Goal: Task Accomplishment & Management: Manage account settings

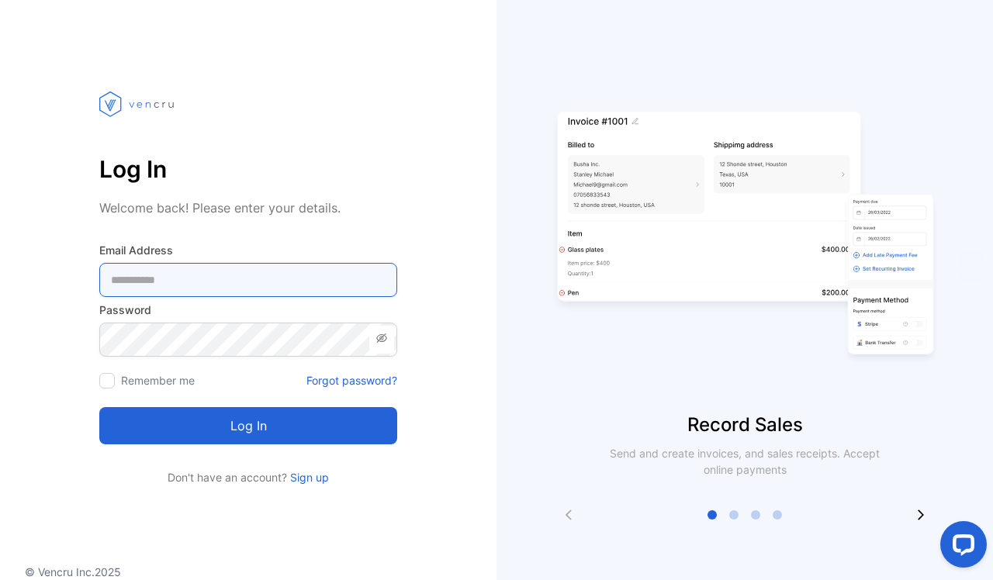
type Address-inputemail "**********"
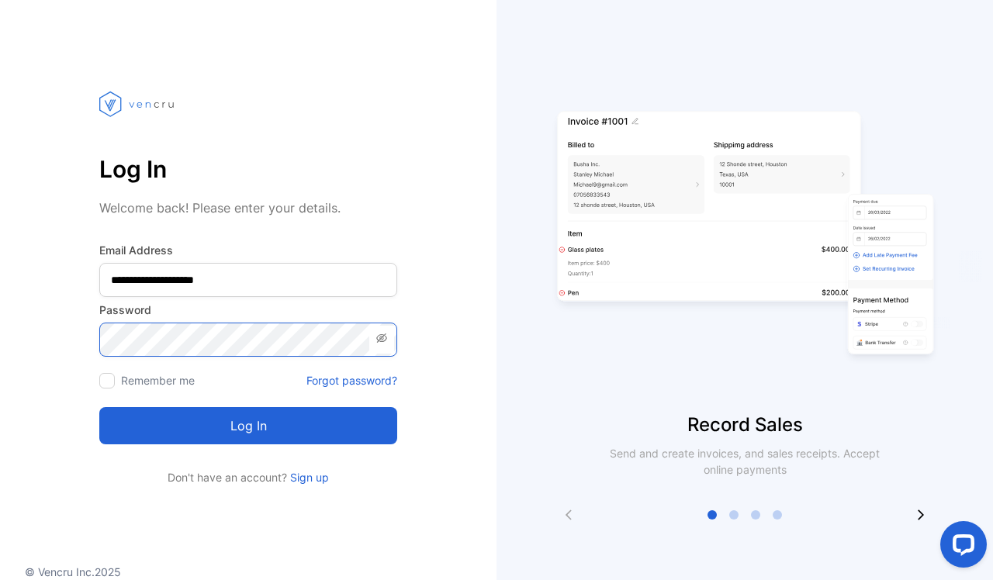
click at [248, 426] on button "Log in" at bounding box center [248, 425] width 298 height 37
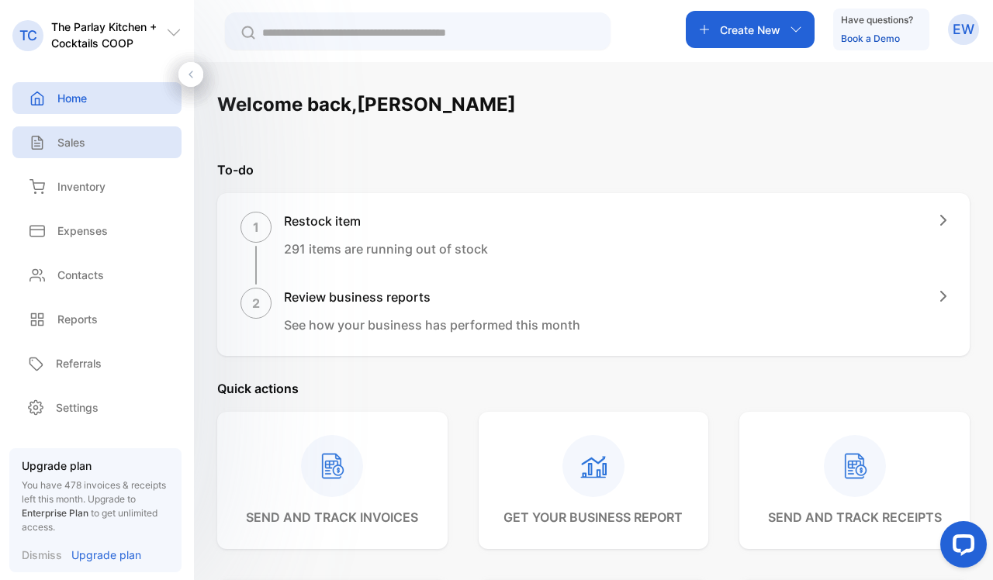
click at [77, 150] on p "Sales" at bounding box center [71, 142] width 28 height 16
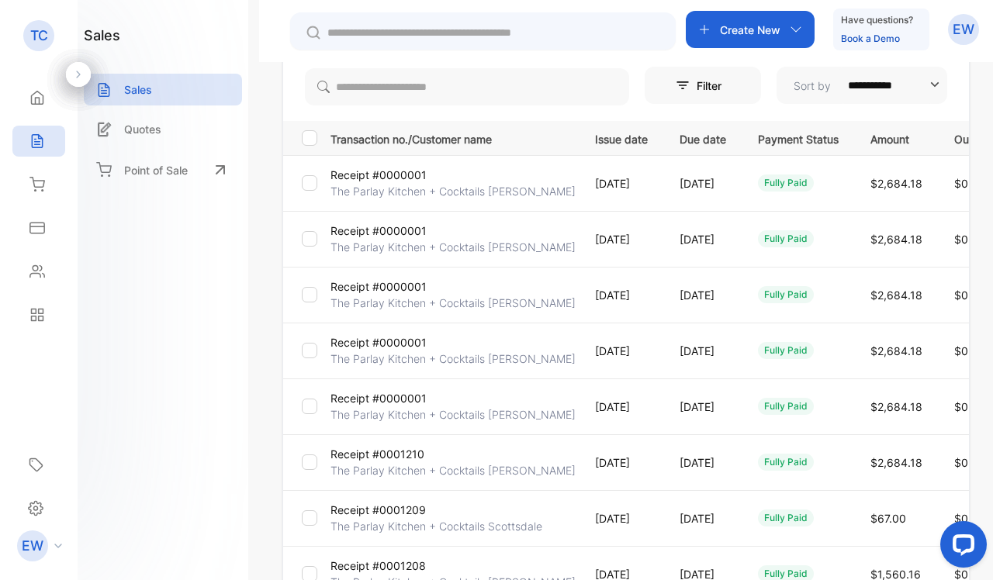
scroll to position [169, 0]
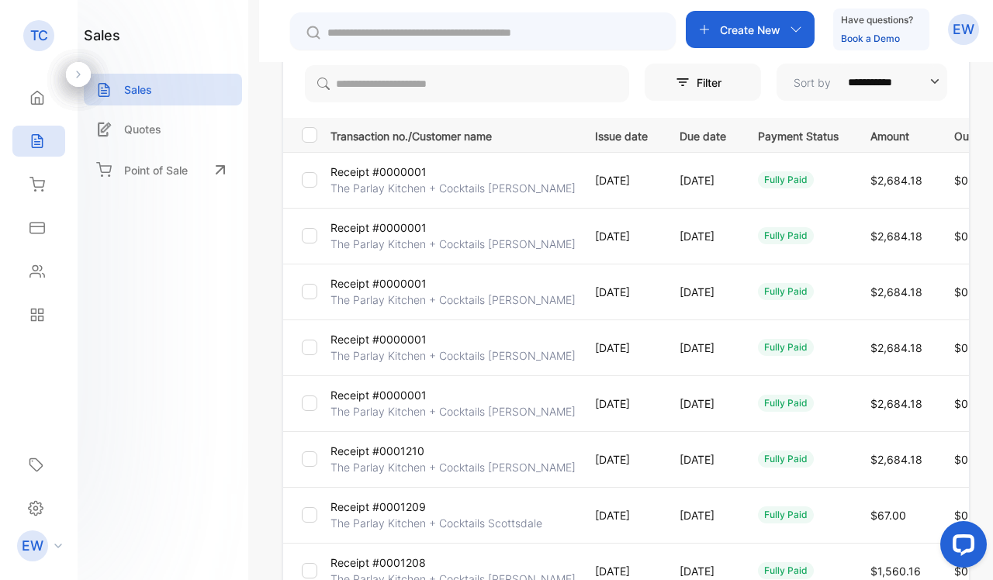
click at [312, 243] on div at bounding box center [310, 236] width 16 height 16
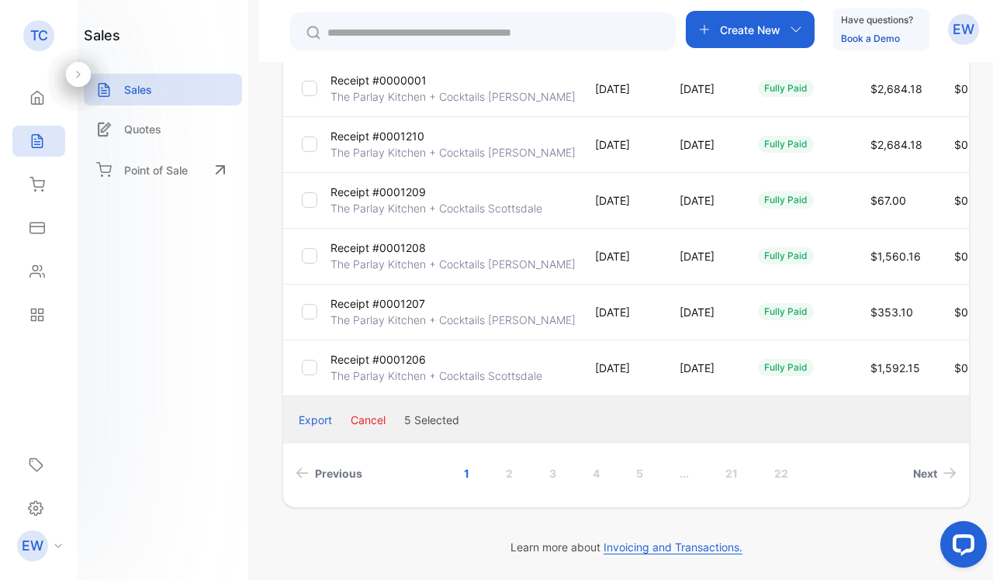
scroll to position [484, 0]
click at [520, 423] on div "Export Cancel 5 Selected" at bounding box center [626, 419] width 686 height 47
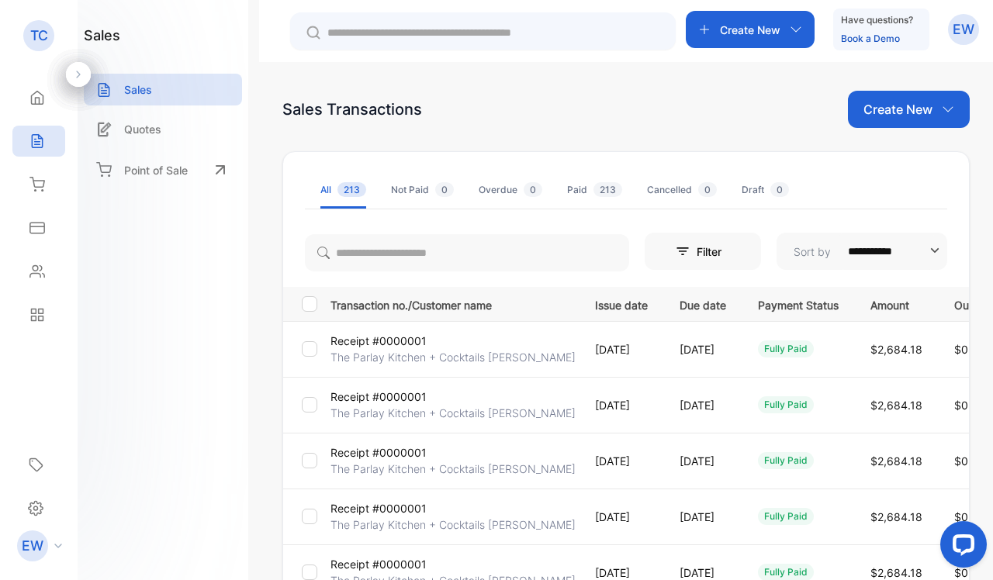
scroll to position [0, 0]
click at [584, 189] on div "Paid 213" at bounding box center [594, 190] width 55 height 14
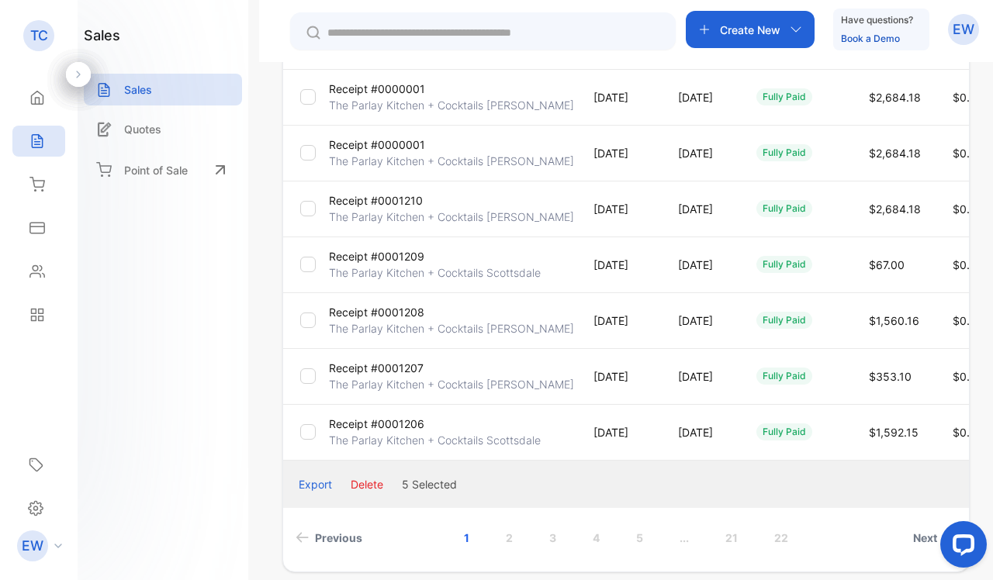
scroll to position [475, 0]
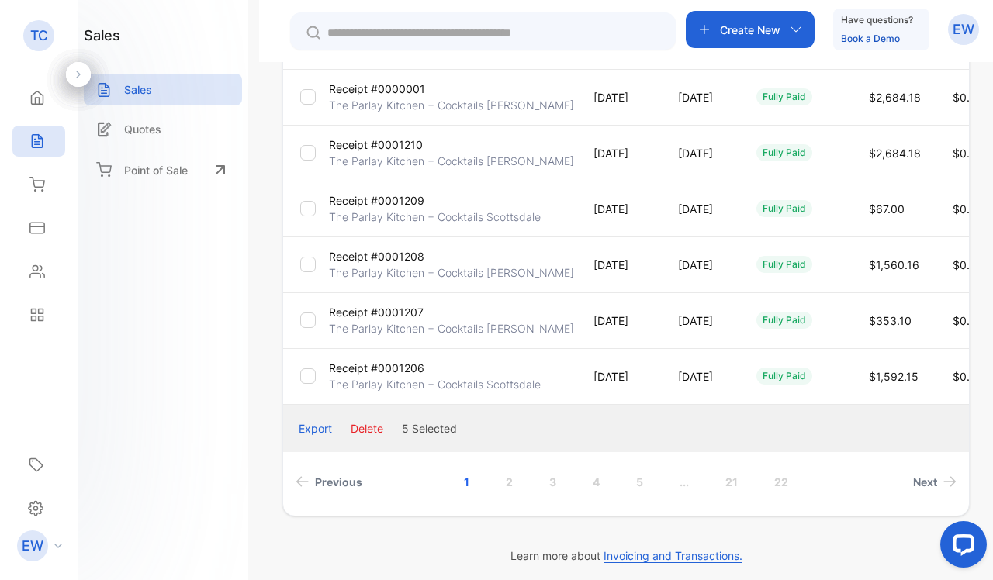
click at [361, 434] on button "Delete" at bounding box center [367, 428] width 33 height 16
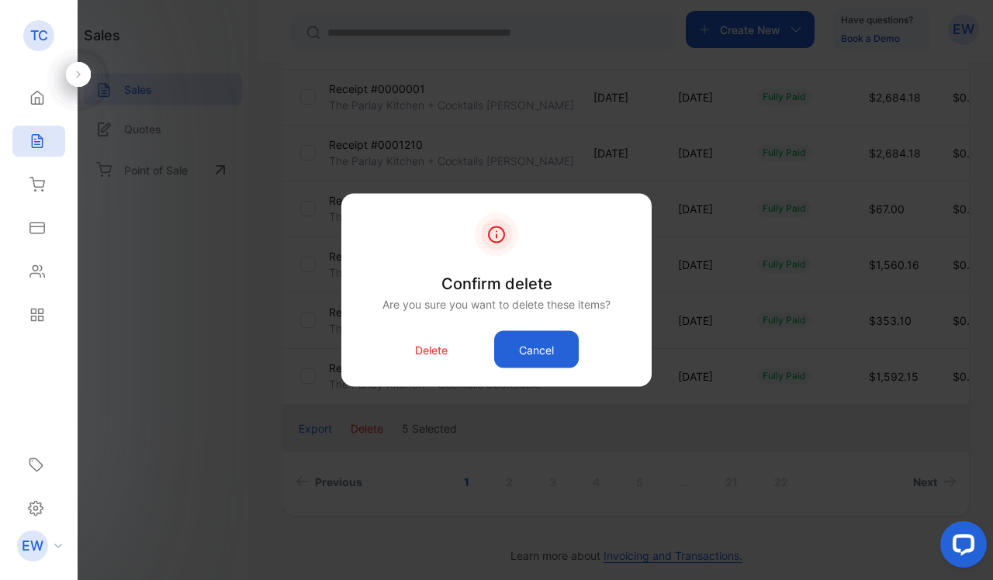
click at [444, 353] on p "Delete" at bounding box center [431, 349] width 33 height 16
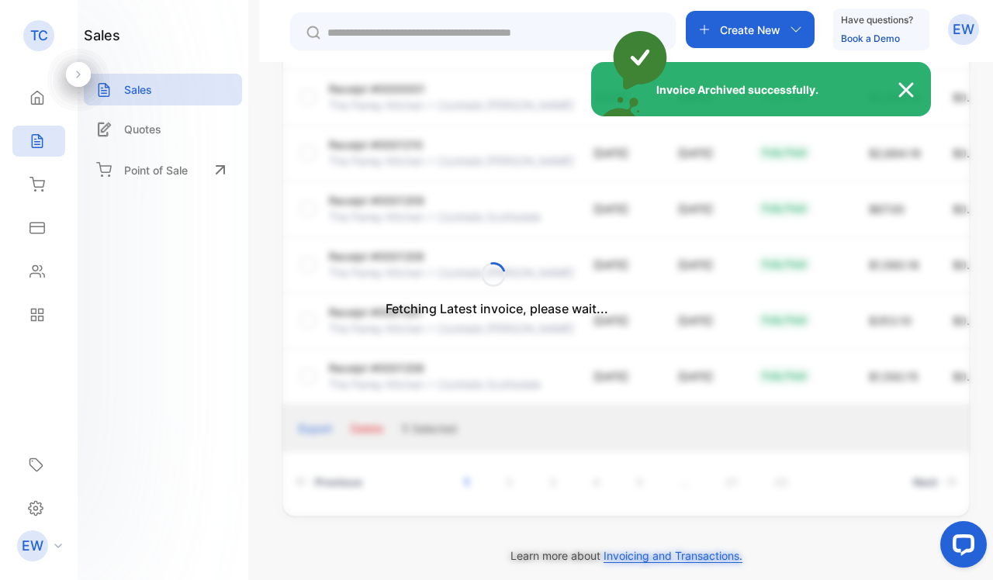
scroll to position [118, 0]
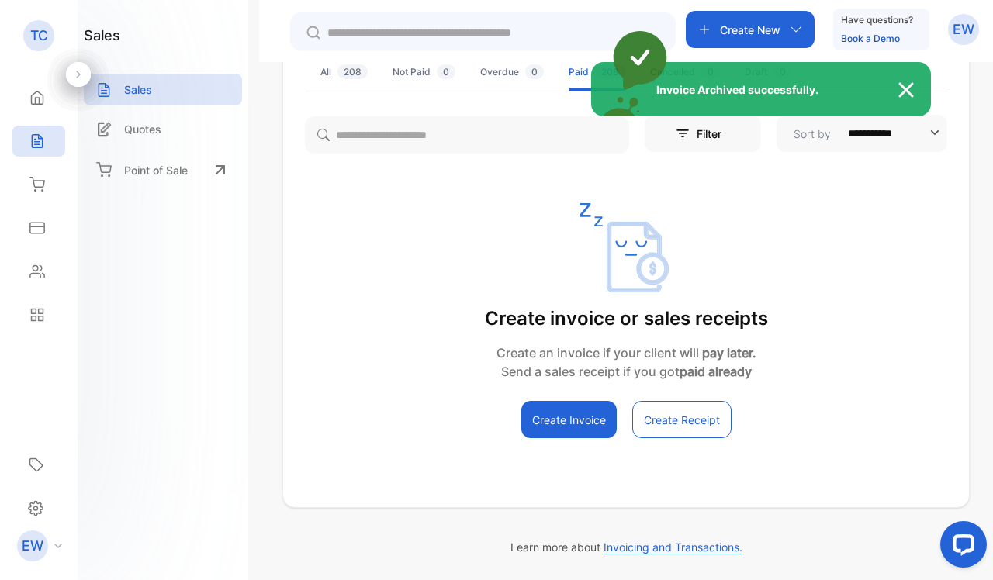
click at [358, 77] on div "Invoice Archived successfully." at bounding box center [496, 290] width 993 height 580
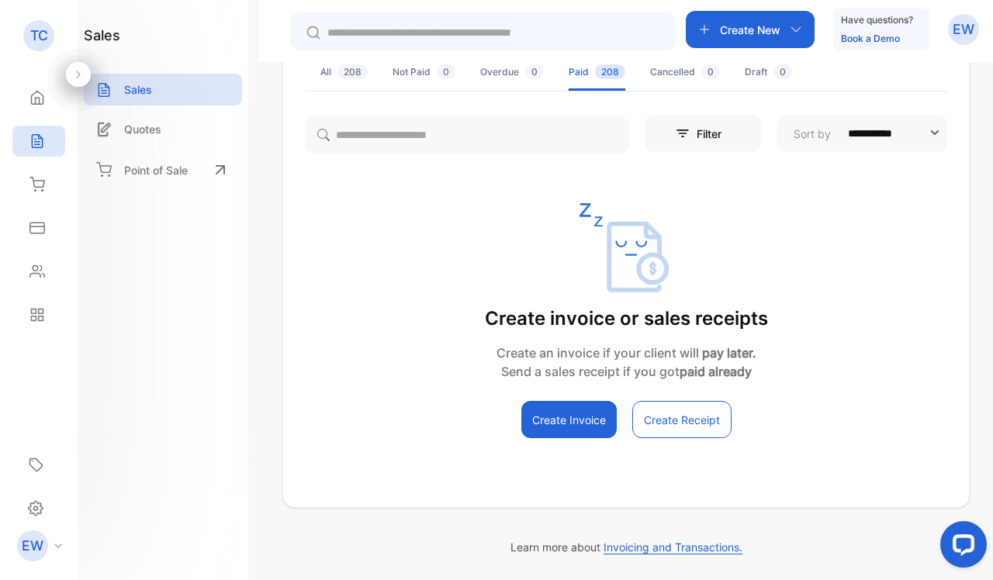
click at [352, 77] on span "208" at bounding box center [352, 71] width 30 height 15
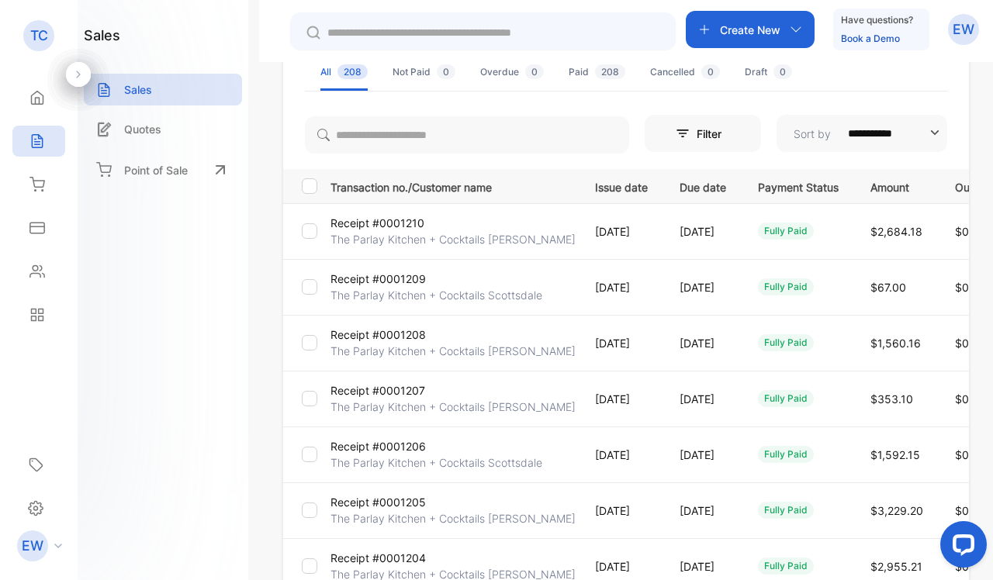
click at [388, 224] on p "Receipt #0001210" at bounding box center [377, 223] width 94 height 16
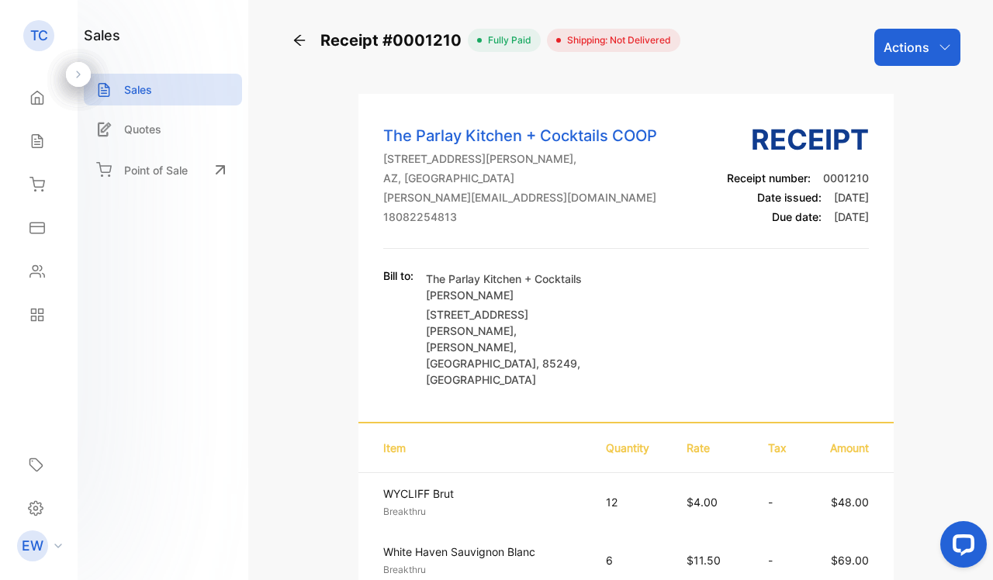
click at [938, 50] on icon "button" at bounding box center [944, 47] width 12 height 12
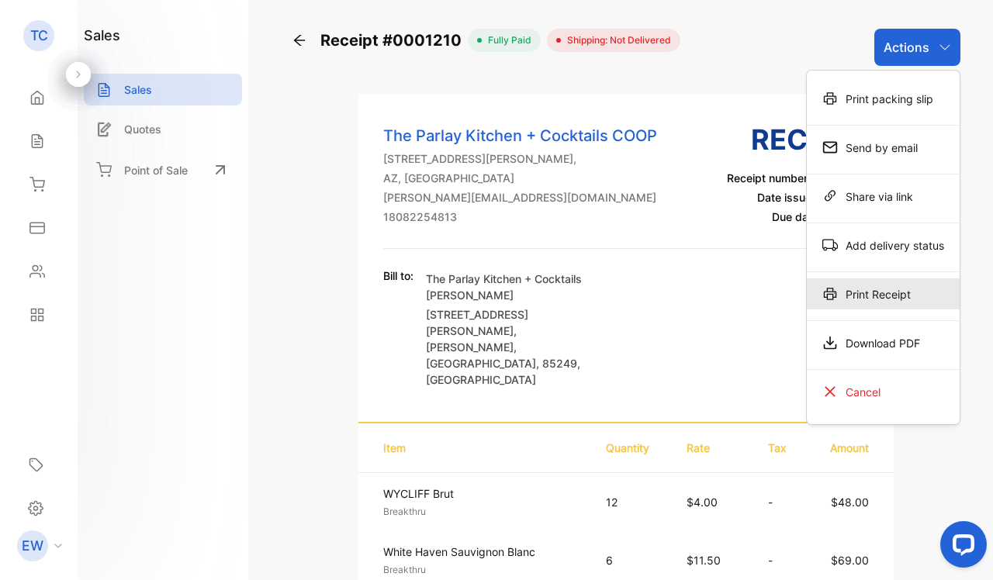
click at [845, 289] on div "Print Receipt" at bounding box center [883, 293] width 153 height 31
